Goal: Information Seeking & Learning: Learn about a topic

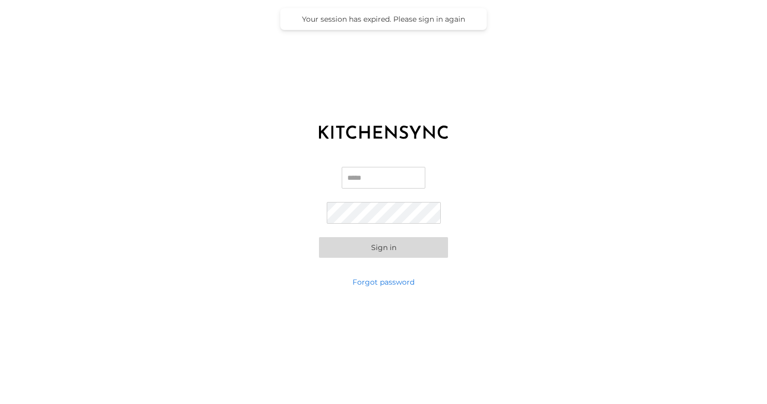
type input "**********"
click at [397, 243] on button "Sign in" at bounding box center [383, 247] width 129 height 21
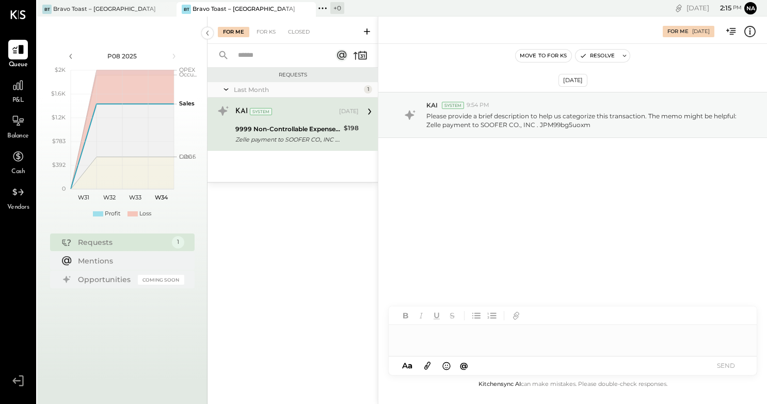
click at [418, 332] on div at bounding box center [573, 335] width 368 height 21
click at [18, 93] on div at bounding box center [18, 85] width 20 height 20
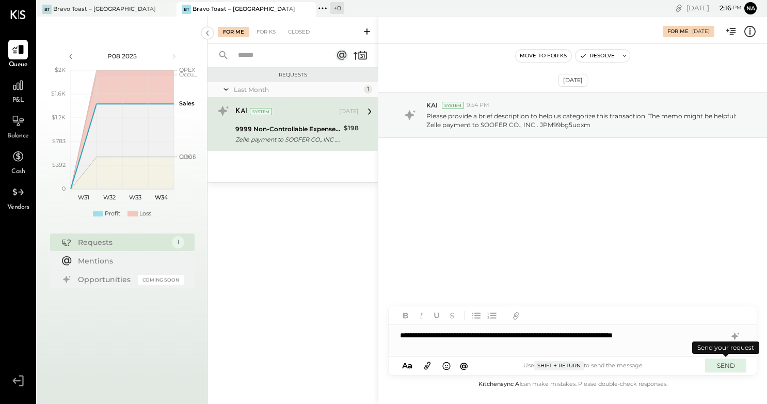
click at [722, 365] on button "SEND" at bounding box center [725, 365] width 41 height 14
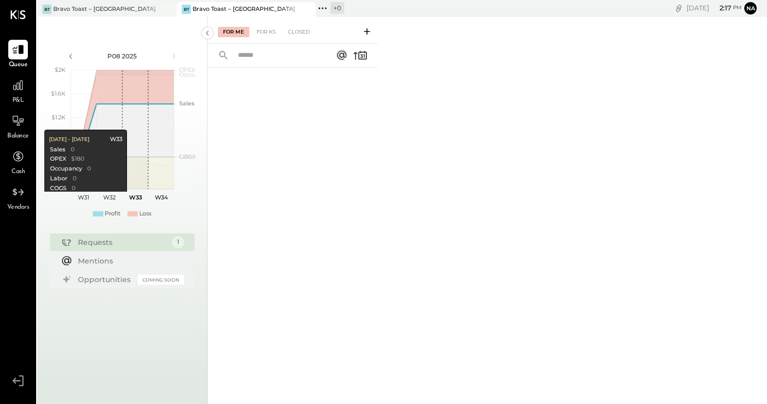
click at [103, 235] on div "Requests 1" at bounding box center [122, 242] width 145 height 18
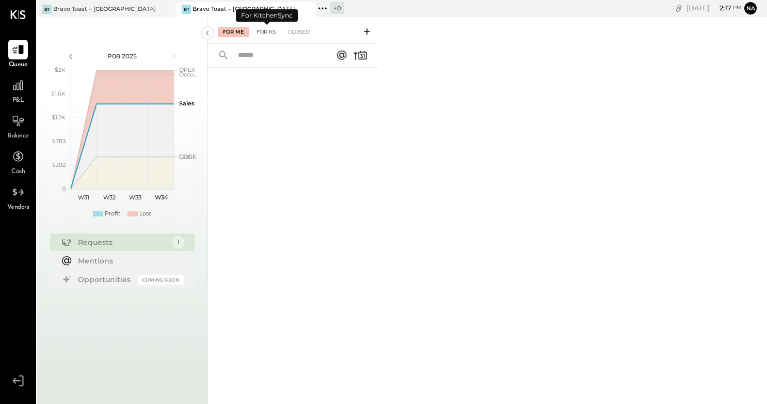
click at [266, 28] on div "For KS" at bounding box center [265, 32] width 29 height 10
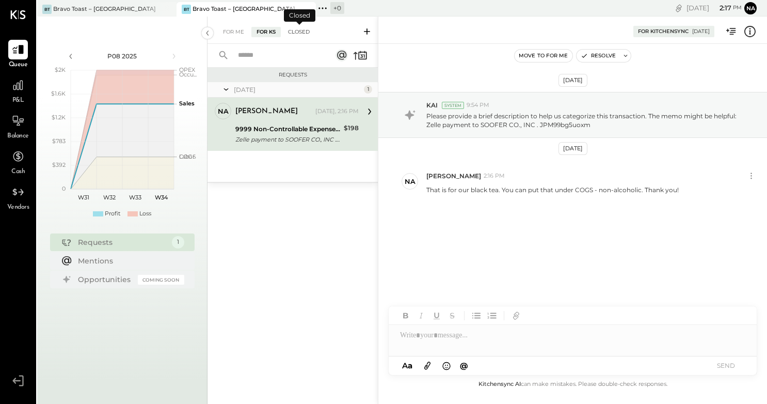
click at [299, 29] on div "Closed" at bounding box center [299, 32] width 32 height 10
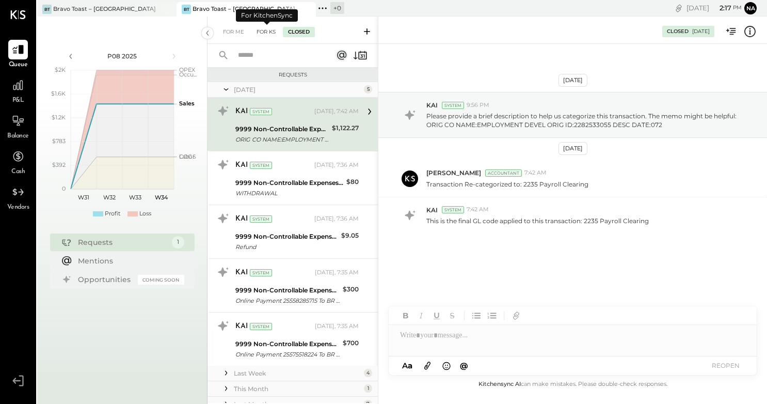
click at [267, 29] on div "For KS" at bounding box center [265, 32] width 29 height 10
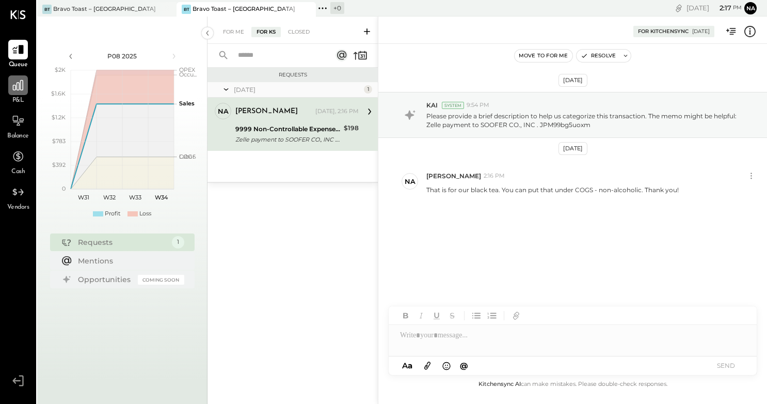
click at [19, 89] on icon at bounding box center [17, 84] width 13 height 13
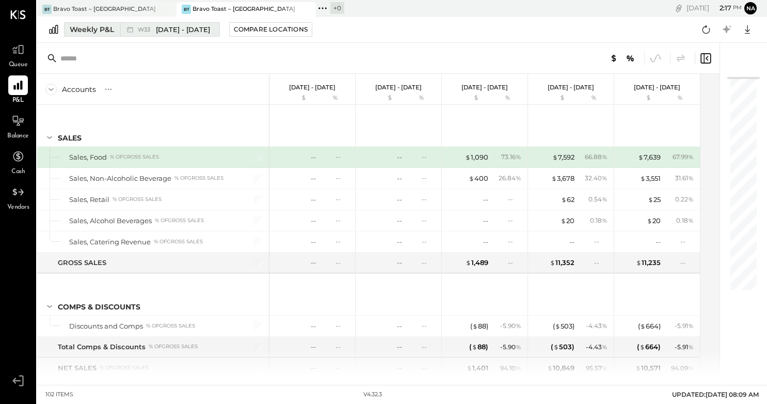
click at [103, 34] on div "Weekly P&L" at bounding box center [92, 29] width 44 height 10
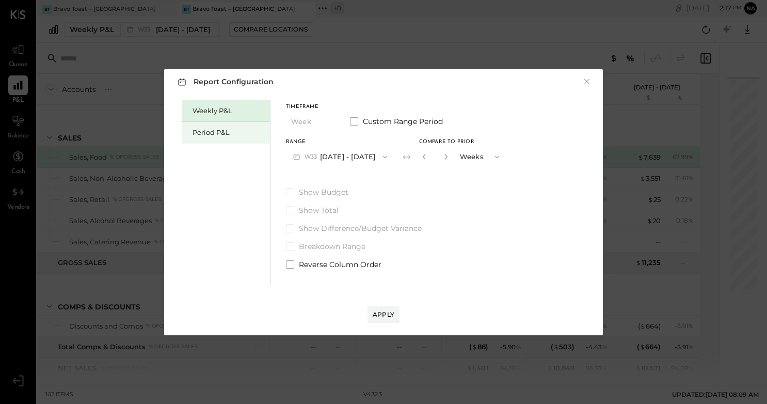
click at [212, 131] on div "Period P&L" at bounding box center [229, 133] width 72 height 10
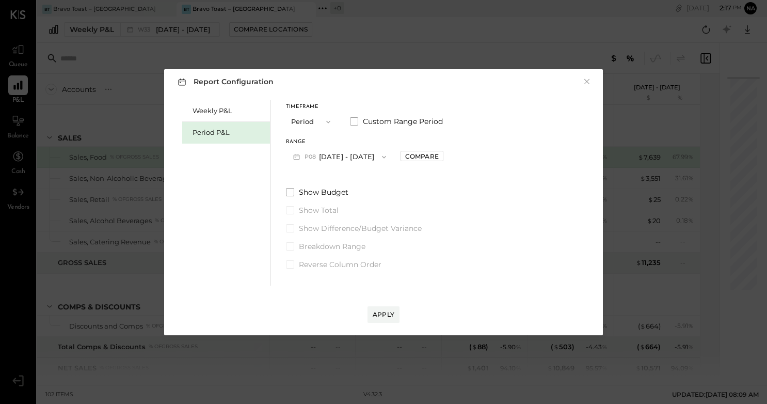
click at [348, 157] on button "P08 [DATE] - [DATE]" at bounding box center [339, 156] width 107 height 19
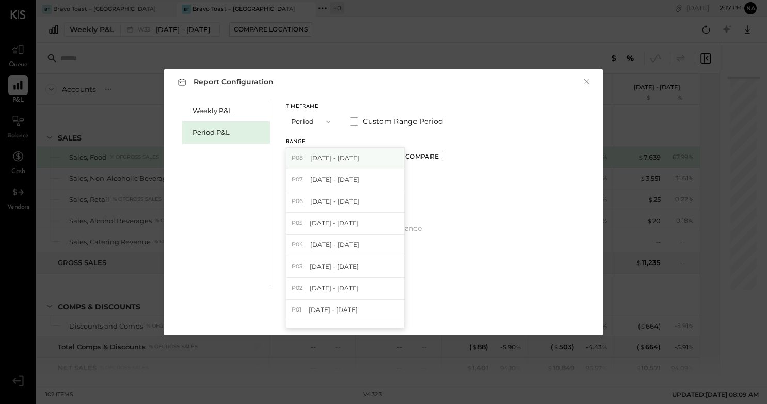
click at [337, 157] on span "[DATE] - [DATE]" at bounding box center [334, 157] width 49 height 9
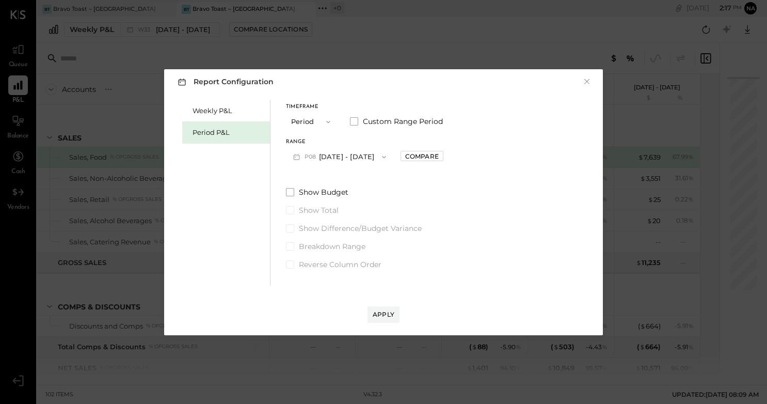
click at [355, 158] on button "P08 [DATE] - [DATE]" at bounding box center [339, 156] width 107 height 19
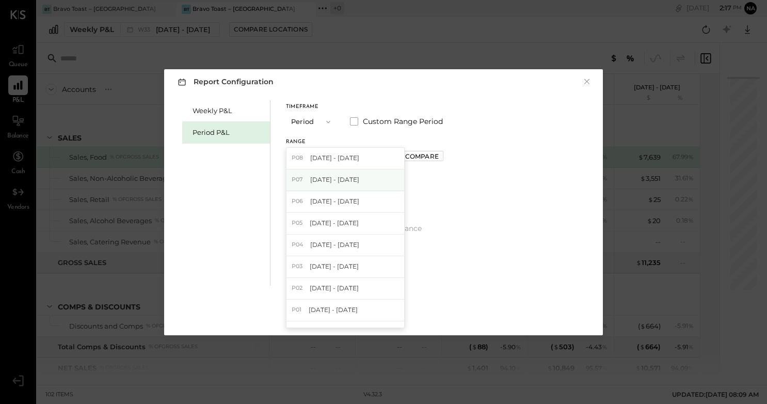
click at [351, 179] on span "[DATE] - [DATE]" at bounding box center [334, 179] width 49 height 9
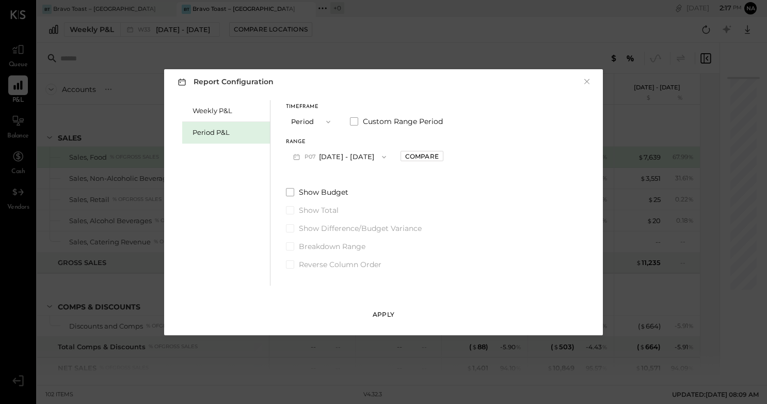
click at [381, 313] on div "Apply" at bounding box center [384, 314] width 22 height 9
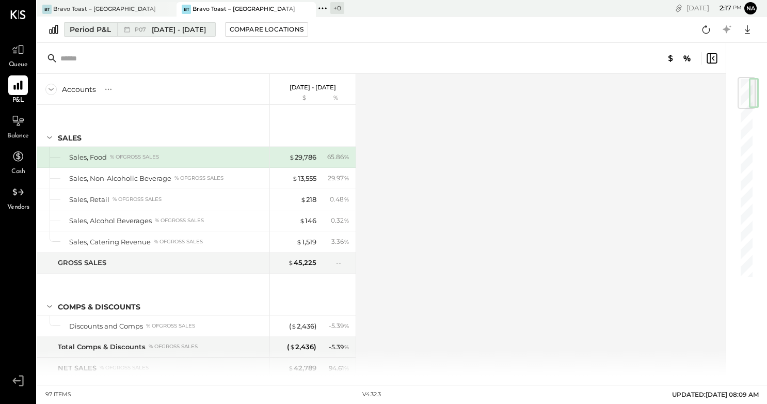
click at [186, 30] on span "[DATE] - [DATE]" at bounding box center [179, 30] width 54 height 10
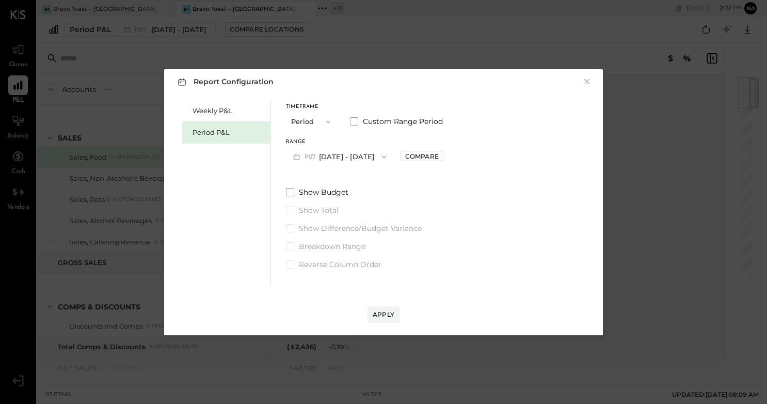
click at [206, 137] on div "Period P&L" at bounding box center [229, 133] width 72 height 10
click at [289, 307] on div "Apply" at bounding box center [383, 303] width 418 height 37
click at [277, 365] on div "Report Configuration × Weekly P&L Period P&L Timeframe Period Custom Range Peri…" at bounding box center [383, 202] width 767 height 404
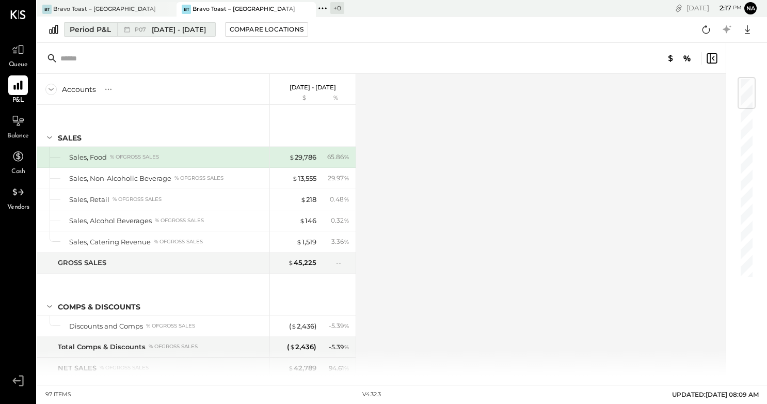
click at [190, 25] on span "[DATE] - [DATE]" at bounding box center [179, 30] width 54 height 10
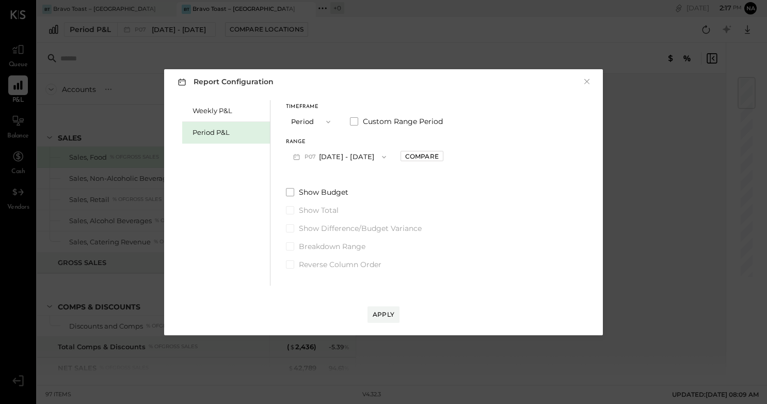
click at [365, 152] on button "P07 [DATE] - [DATE]" at bounding box center [339, 156] width 107 height 19
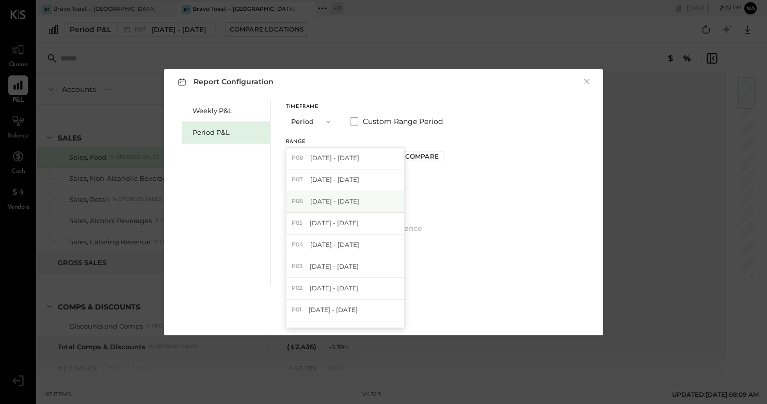
click at [350, 198] on span "[DATE] - [DATE]" at bounding box center [334, 201] width 49 height 9
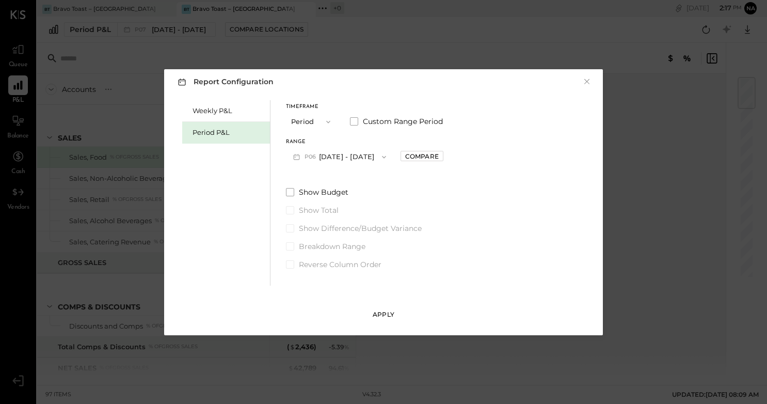
click at [386, 313] on div "Apply" at bounding box center [384, 314] width 22 height 9
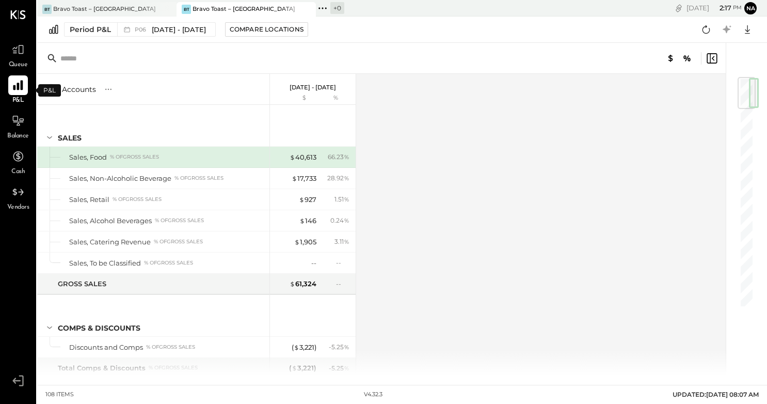
click at [15, 83] on icon at bounding box center [17, 84] width 13 height 13
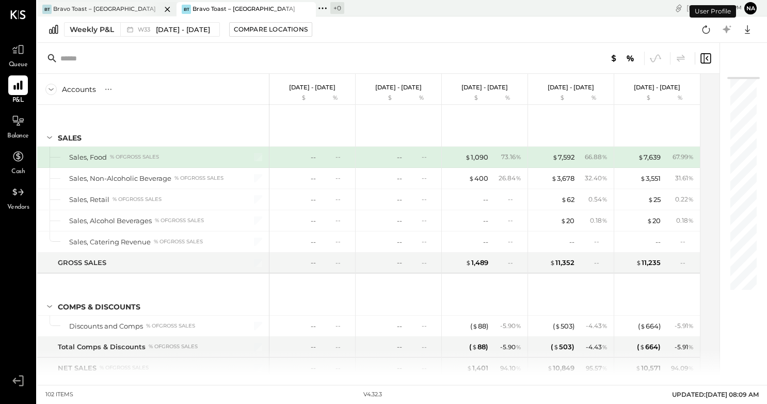
click at [142, 10] on div at bounding box center [158, 9] width 36 height 14
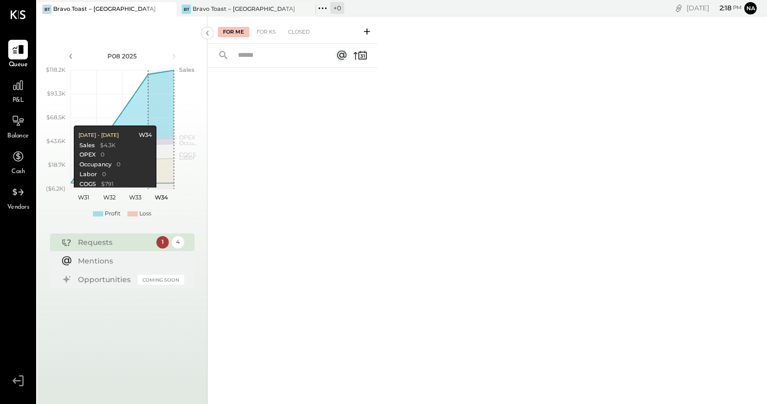
click at [133, 241] on div "Requests" at bounding box center [114, 242] width 73 height 10
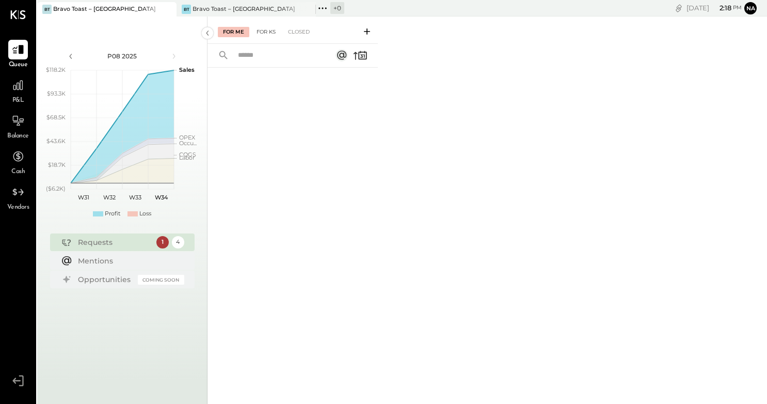
click at [267, 29] on div "For KS" at bounding box center [265, 32] width 29 height 10
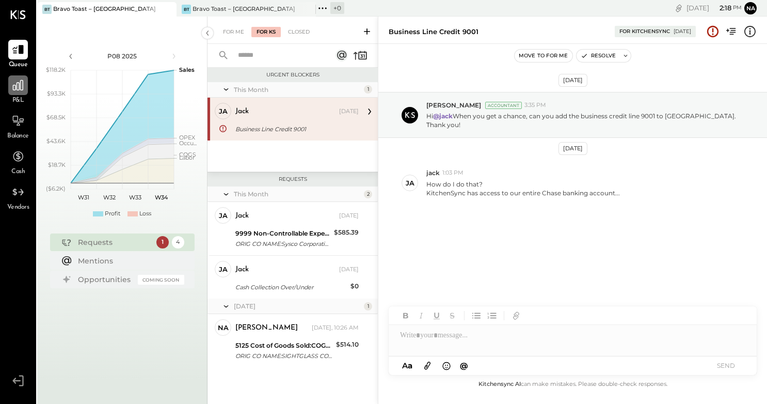
click at [22, 91] on icon at bounding box center [17, 84] width 13 height 13
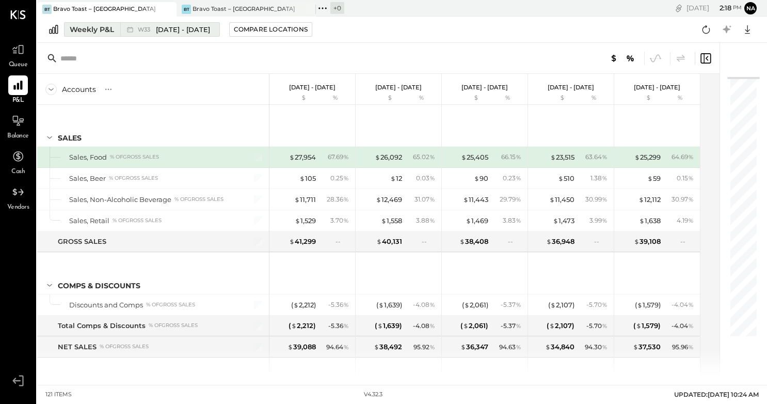
click at [181, 33] on span "[DATE] - [DATE]" at bounding box center [183, 30] width 54 height 10
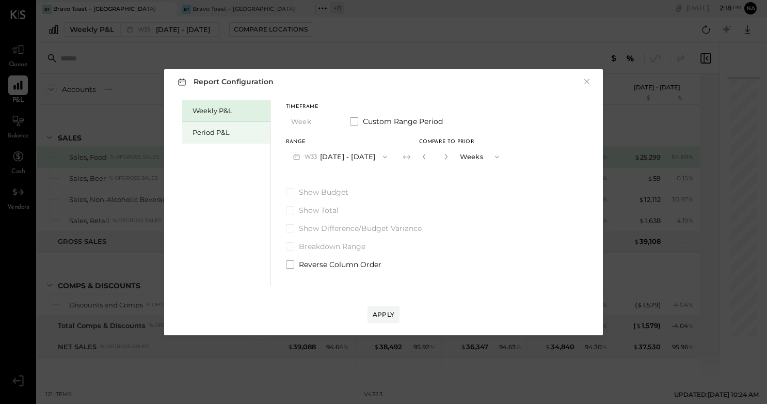
click at [210, 134] on div "Period P&L" at bounding box center [229, 133] width 72 height 10
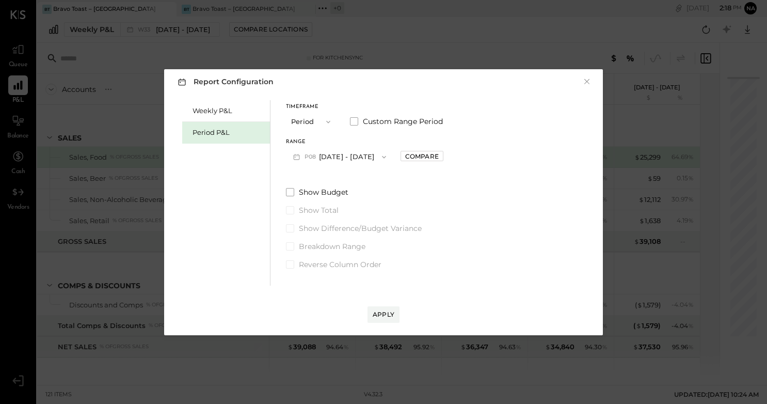
click at [374, 157] on button "P08 [DATE] - [DATE]" at bounding box center [339, 156] width 107 height 19
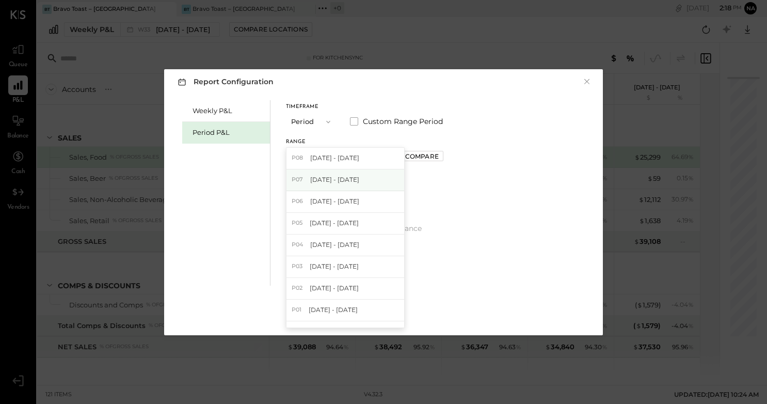
click at [359, 180] on span "[DATE] - [DATE]" at bounding box center [334, 179] width 49 height 9
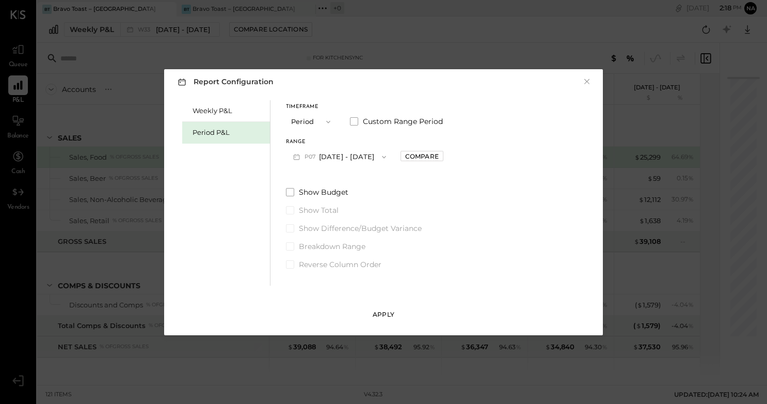
click at [385, 311] on div "Apply" at bounding box center [384, 314] width 22 height 9
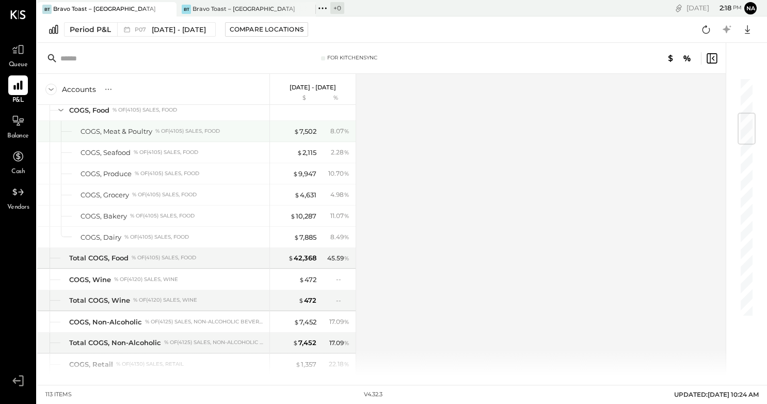
scroll to position [302, 0]
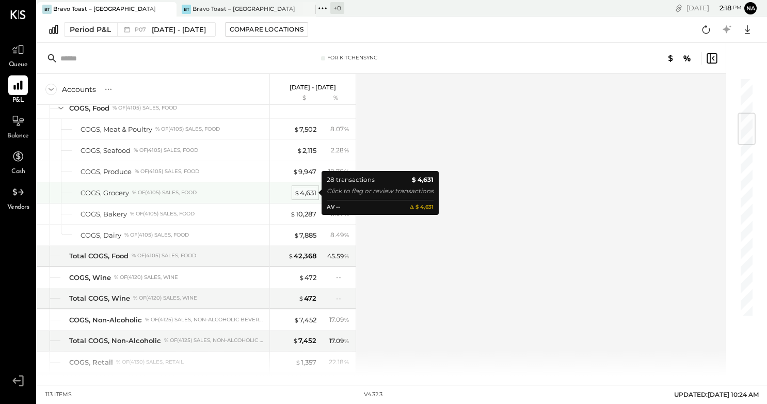
click at [306, 194] on div "$ 4,631" at bounding box center [305, 193] width 22 height 10
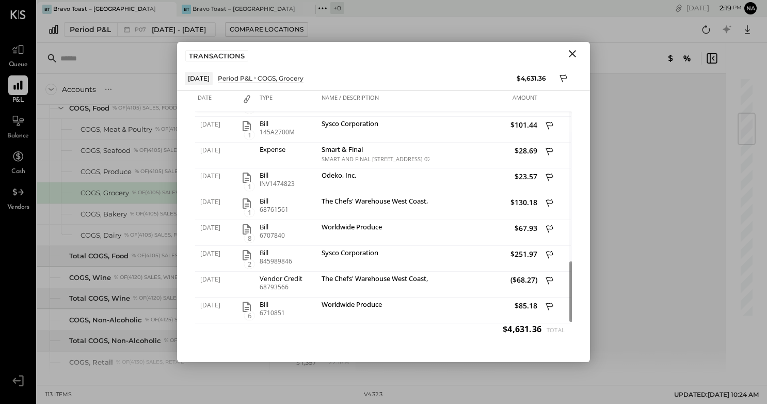
click at [570, 55] on icon "Close" at bounding box center [572, 53] width 12 height 12
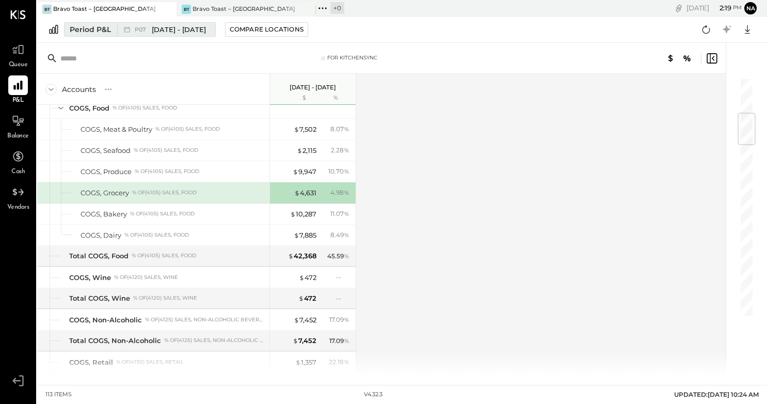
click at [168, 26] on span "[DATE] - [DATE]" at bounding box center [179, 30] width 54 height 10
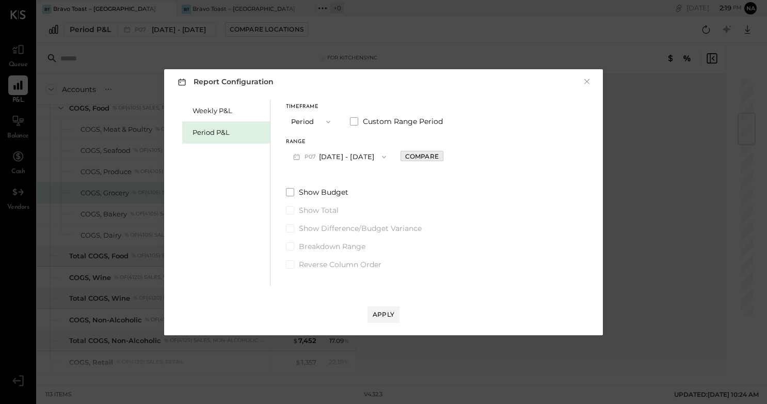
click at [434, 157] on div "Compare" at bounding box center [422, 156] width 34 height 9
click at [448, 157] on icon "button" at bounding box center [445, 156] width 6 height 6
type input "*"
click at [385, 314] on div "Apply" at bounding box center [384, 314] width 22 height 9
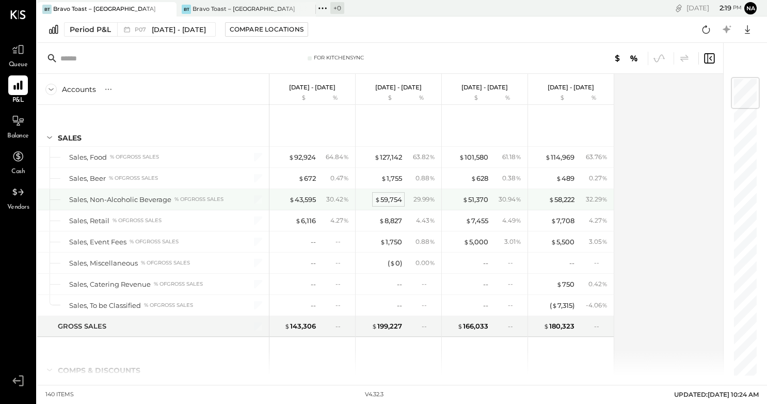
click at [390, 199] on div "$ 59,754" at bounding box center [388, 200] width 27 height 10
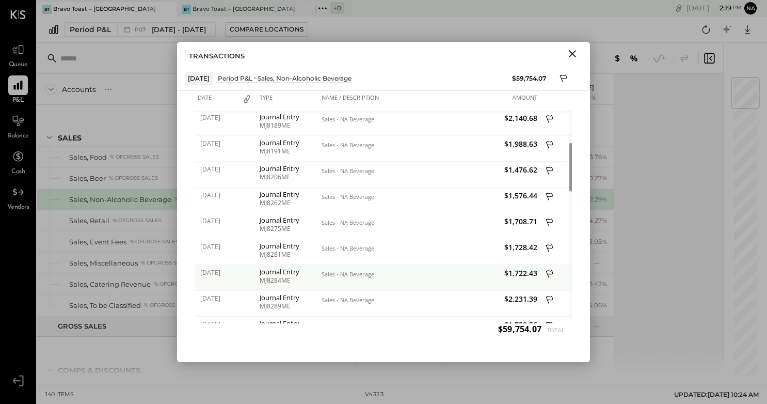
click at [278, 273] on div "Journal Entry" at bounding box center [288, 271] width 57 height 7
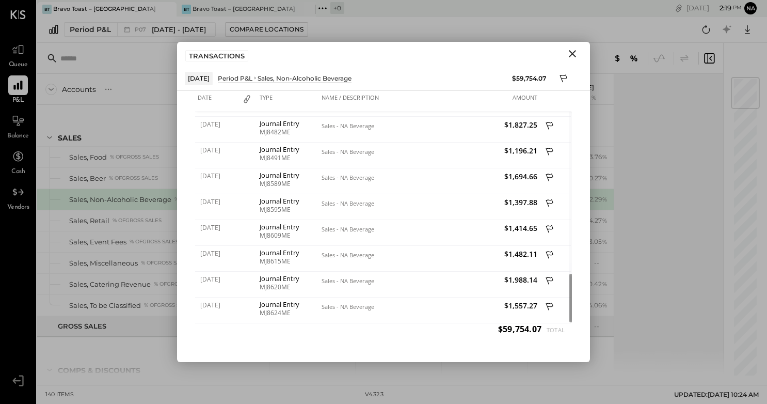
click at [578, 53] on icon "Close" at bounding box center [572, 53] width 12 height 12
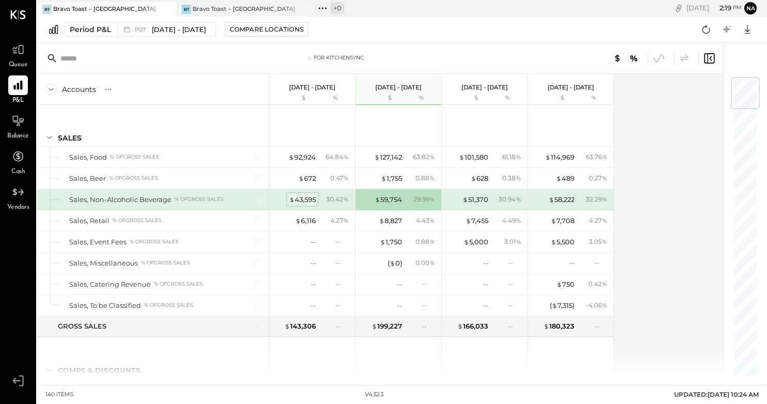
click at [307, 200] on div "$ 43,595" at bounding box center [302, 200] width 27 height 10
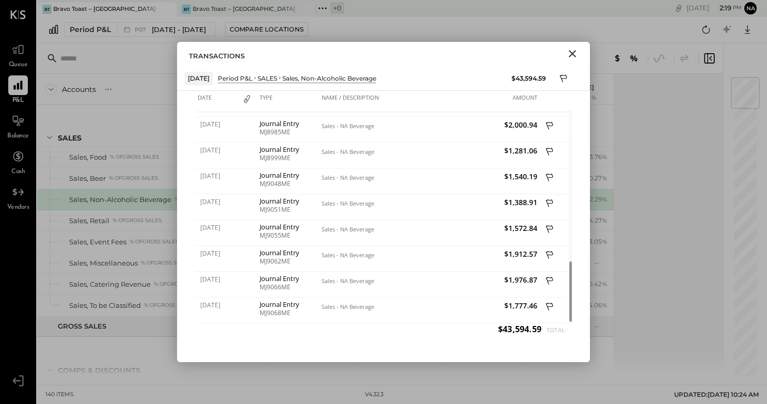
click at [571, 59] on icon "Close" at bounding box center [572, 53] width 12 height 12
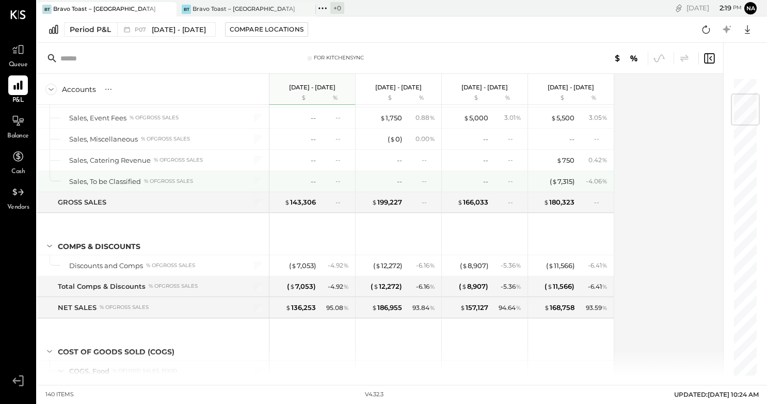
scroll to position [138, 0]
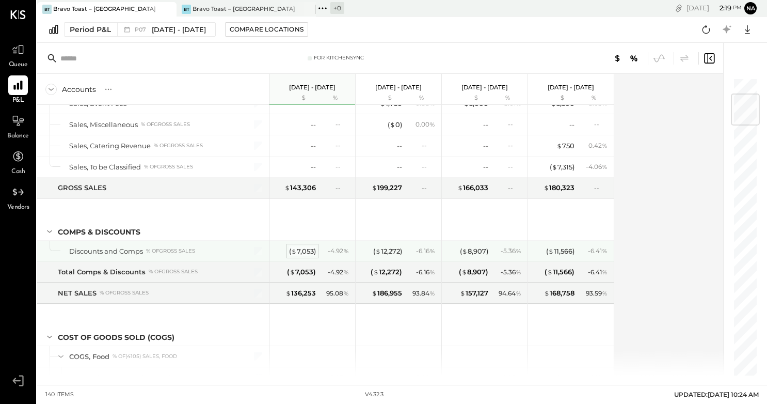
click at [307, 252] on div "( $ 7,053 )" at bounding box center [302, 251] width 27 height 10
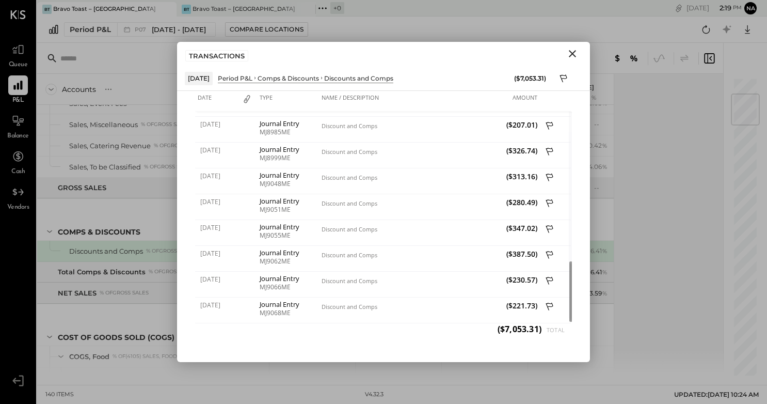
click at [574, 52] on icon "Close" at bounding box center [572, 53] width 7 height 7
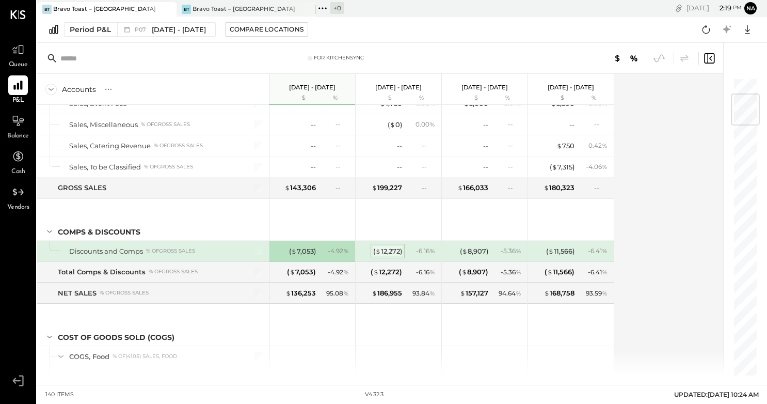
click at [388, 252] on div "( $ 12,272 )" at bounding box center [387, 251] width 29 height 10
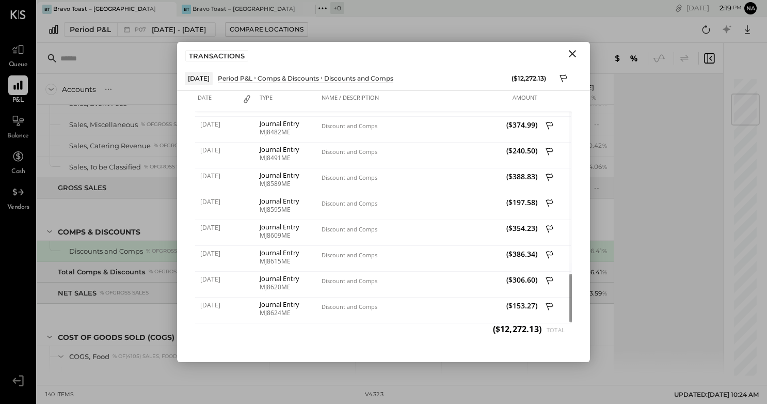
click at [575, 55] on icon "Close" at bounding box center [572, 53] width 12 height 12
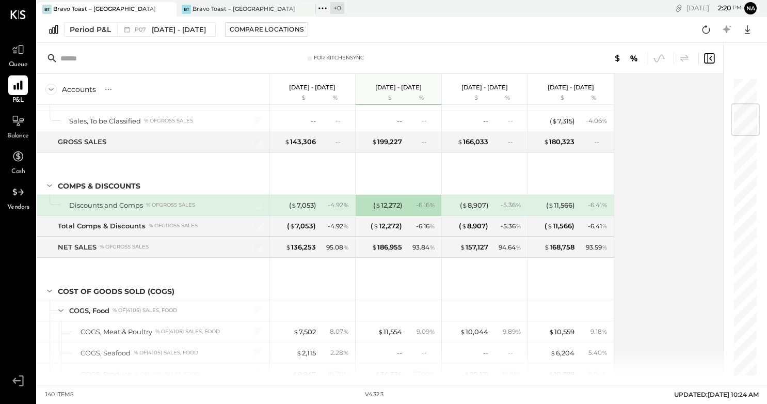
scroll to position [242, 0]
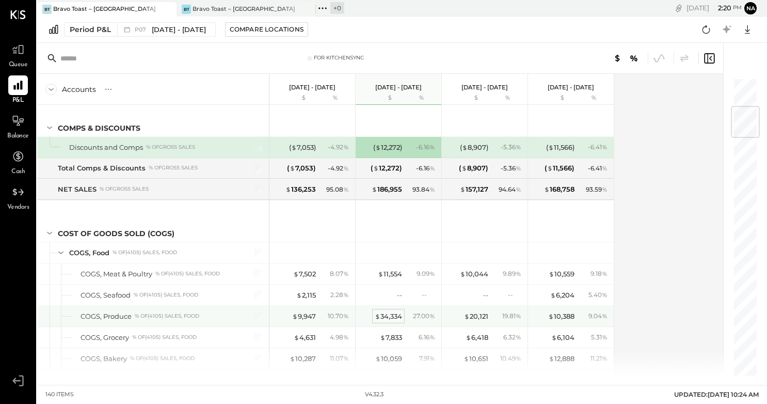
click at [385, 315] on div "$ 34,334" at bounding box center [388, 316] width 27 height 10
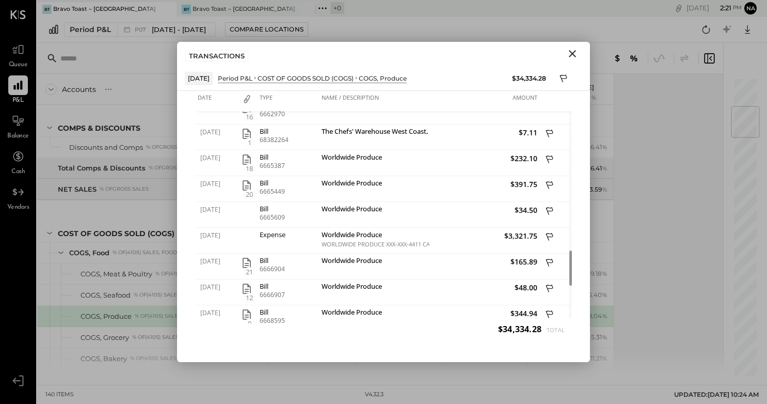
click at [574, 54] on icon "Close" at bounding box center [572, 53] width 12 height 12
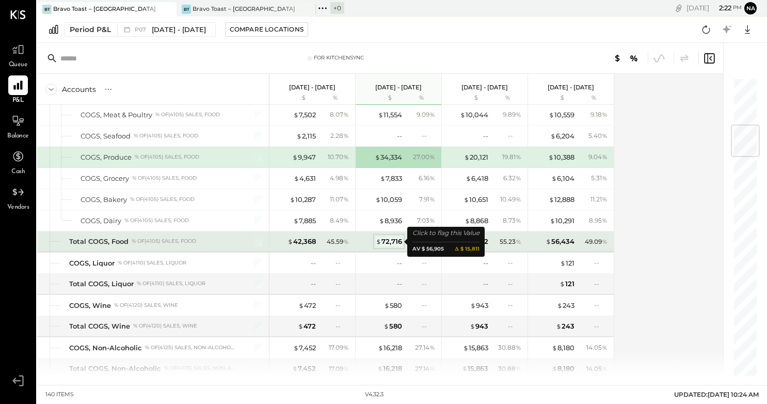
scroll to position [476, 0]
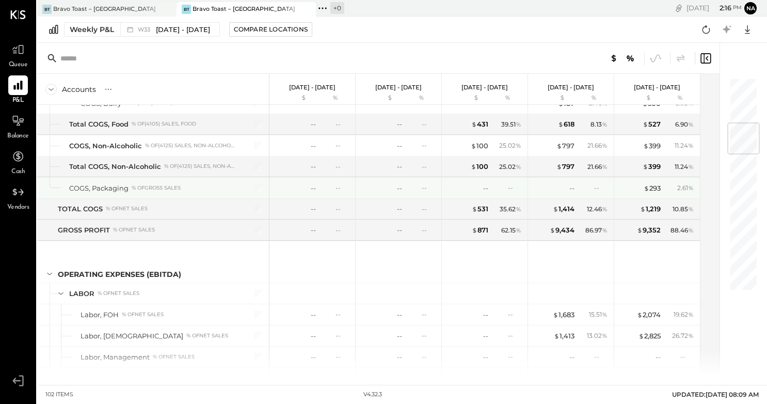
scroll to position [360, 0]
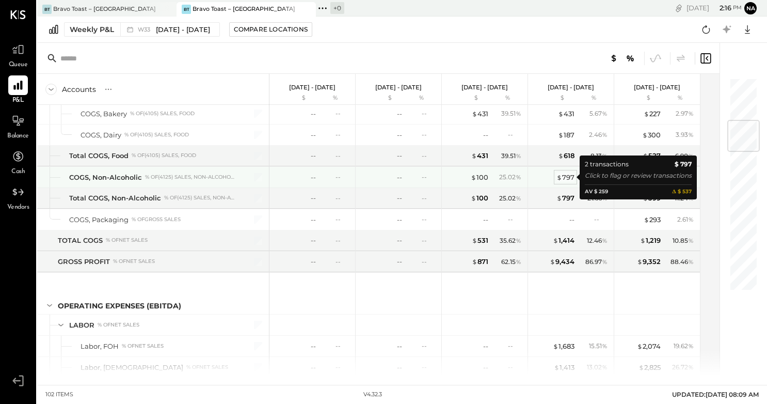
click at [568, 174] on div "$ 797" at bounding box center [565, 177] width 18 height 10
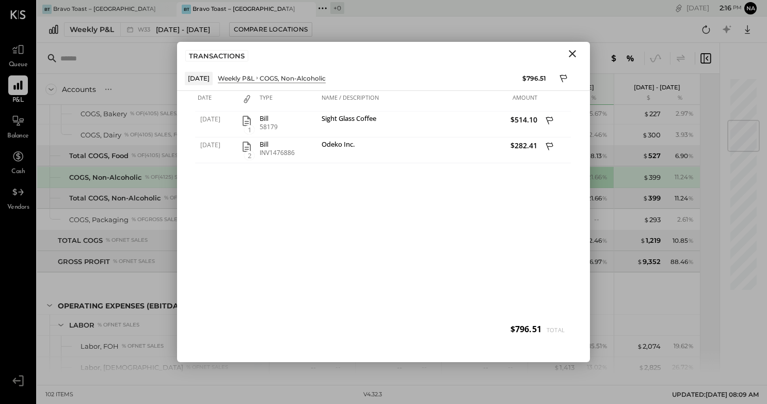
click at [577, 54] on icon "Close" at bounding box center [572, 53] width 12 height 12
